Goal: Task Accomplishment & Management: Manage account settings

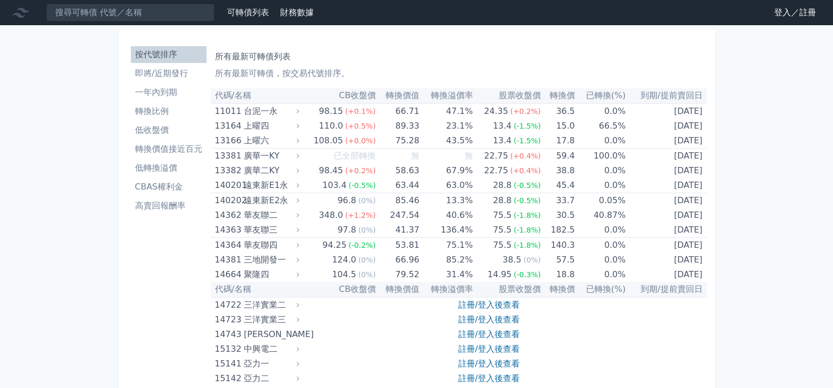
click at [799, 13] on link "登入／註冊" at bounding box center [795, 12] width 59 height 17
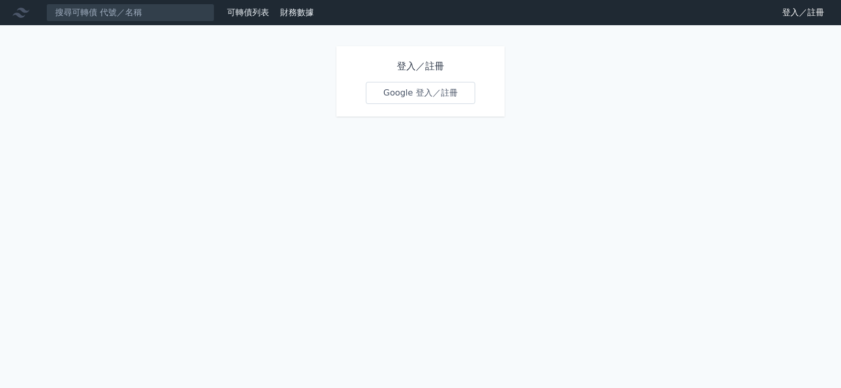
click at [420, 90] on link "Google 登入／註冊" at bounding box center [420, 93] width 109 height 22
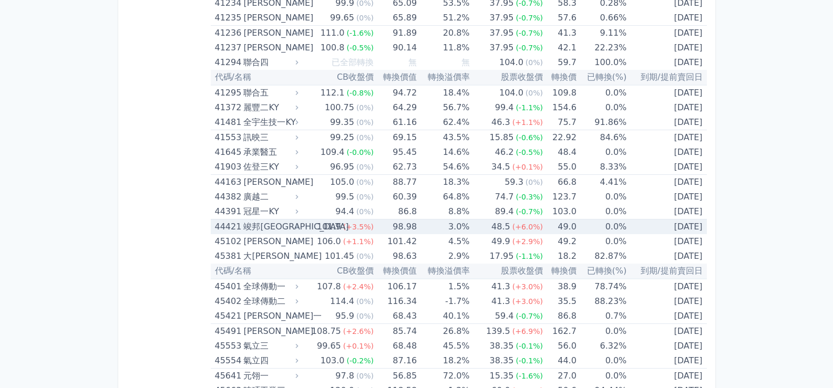
scroll to position [2943, 0]
